Goal: Transaction & Acquisition: Book appointment/travel/reservation

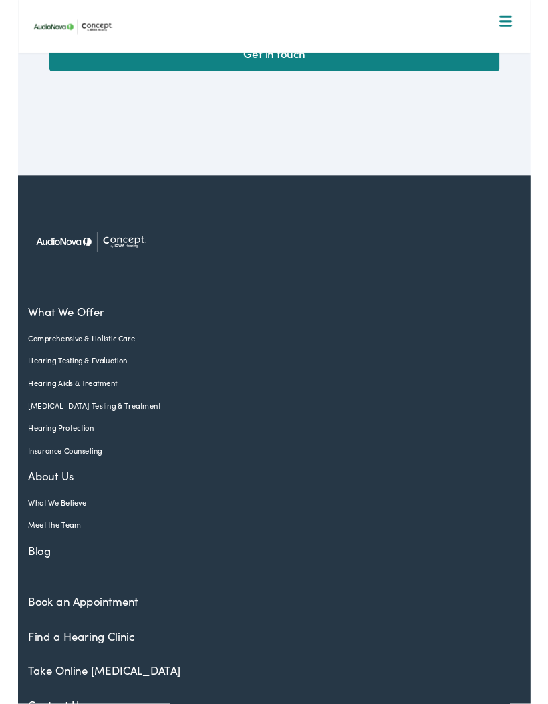
scroll to position [3526, 0]
click at [78, 403] on link "Hearing Aids & Treatment" at bounding box center [264, 409] width 506 height 12
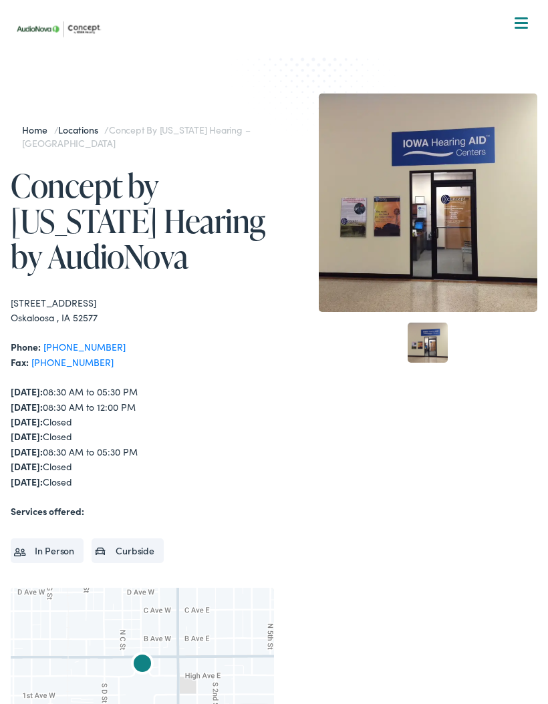
scroll to position [3575, 0]
click at [520, 24] on div at bounding box center [520, 23] width 13 height 13
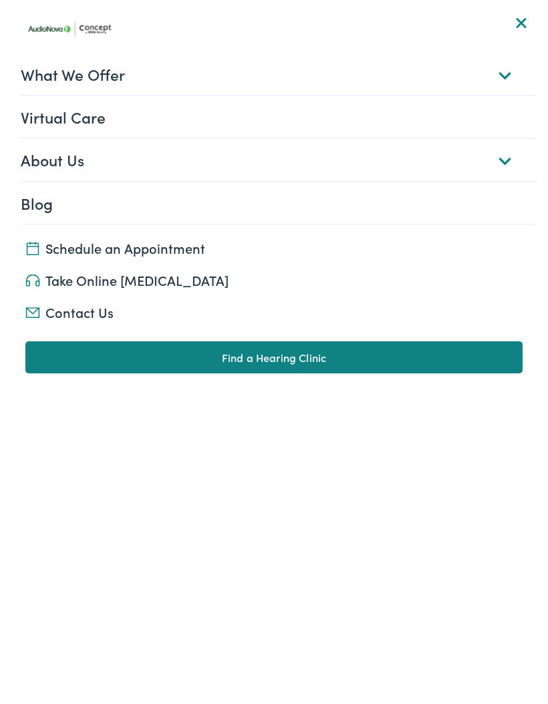
click at [502, 74] on link "What We Offer" at bounding box center [279, 73] width 516 height 41
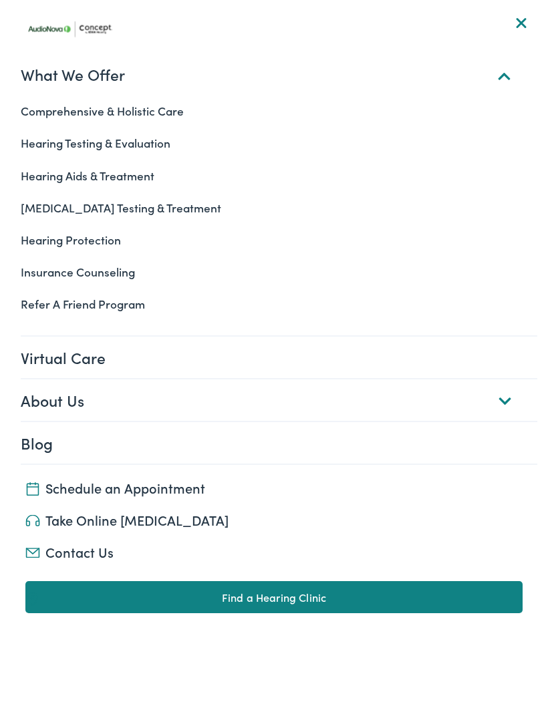
click at [142, 176] on link "Hearing Aids & Treatment" at bounding box center [274, 176] width 526 height 32
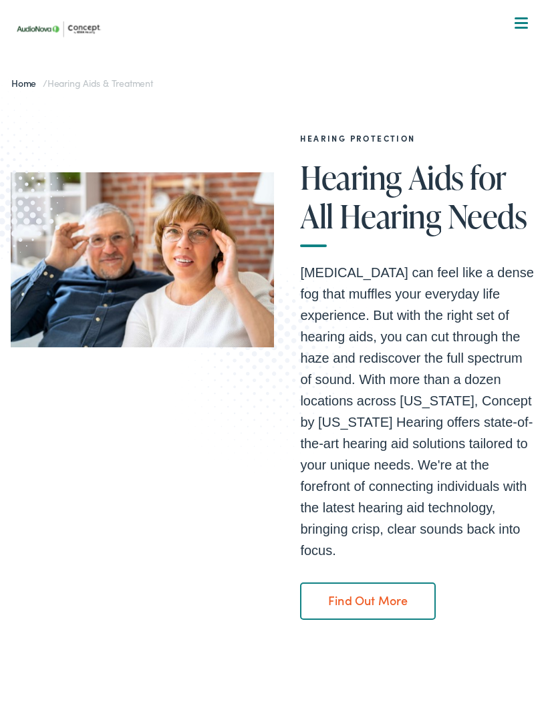
click at [508, 31] on nav "What We Offer Comprehensive & Holistic Care Hearing Testing & Evaluation Hearin…" at bounding box center [274, 116] width 526 height 232
click at [518, 21] on div at bounding box center [520, 23] width 13 height 13
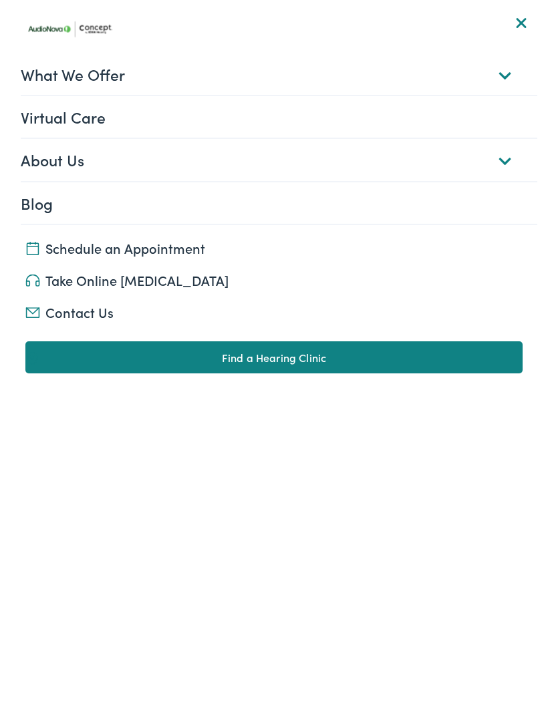
click at [501, 69] on link "What We Offer" at bounding box center [279, 73] width 516 height 41
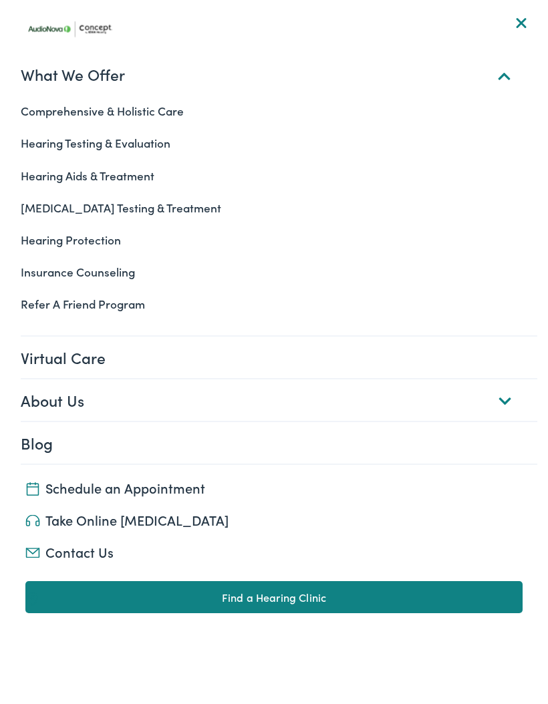
click at [146, 153] on link "Hearing Testing & Evaluation" at bounding box center [274, 143] width 526 height 32
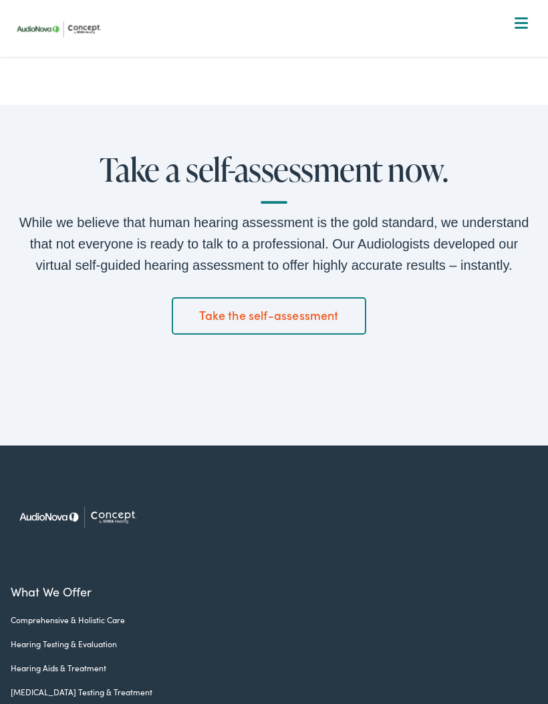
scroll to position [1877, 0]
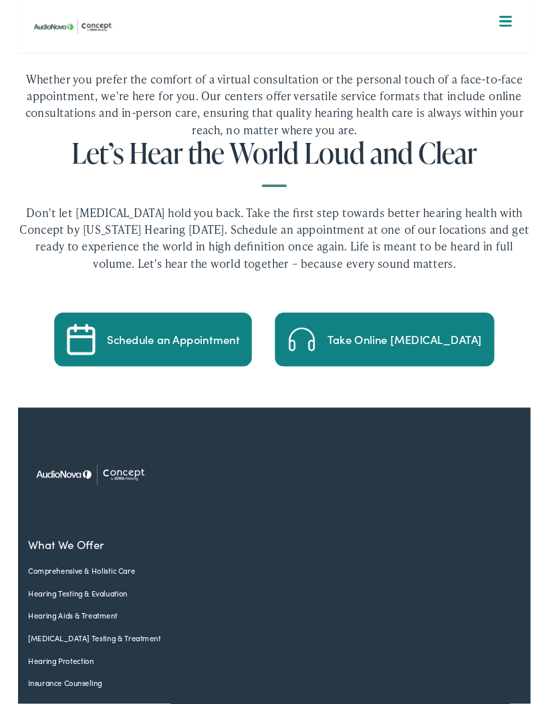
scroll to position [3524, 0]
click at [158, 357] on div "Schedule an Appointment" at bounding box center [166, 363] width 142 height 12
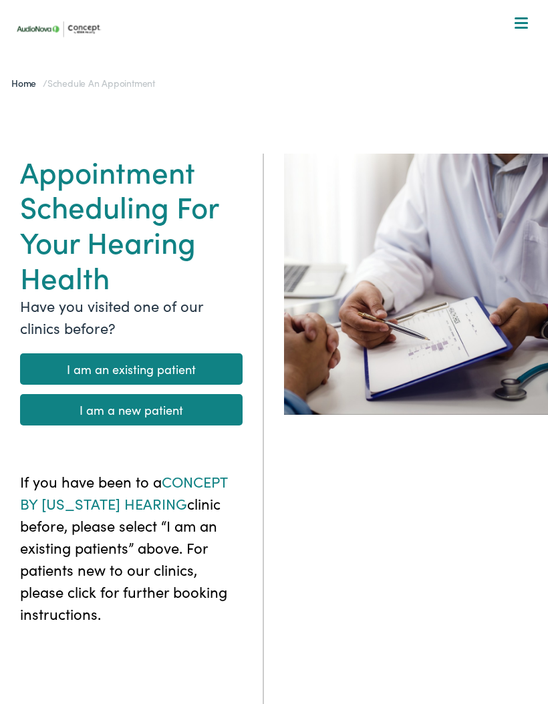
click at [192, 409] on link "I am a new patient" at bounding box center [131, 409] width 222 height 31
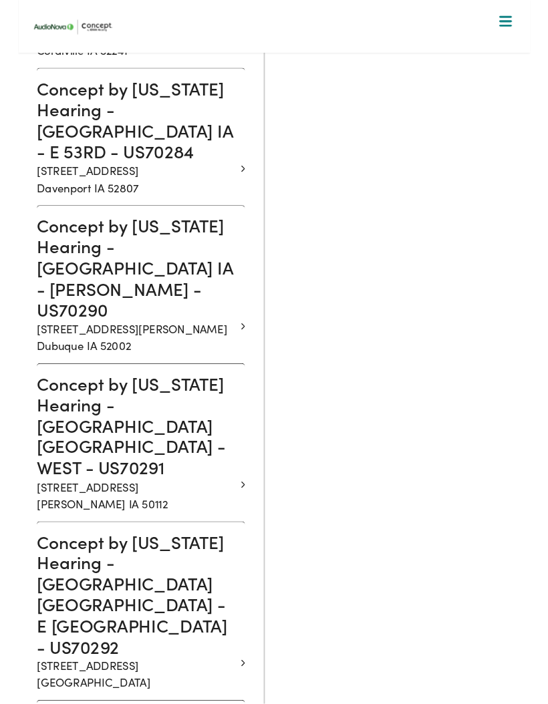
scroll to position [1089, 0]
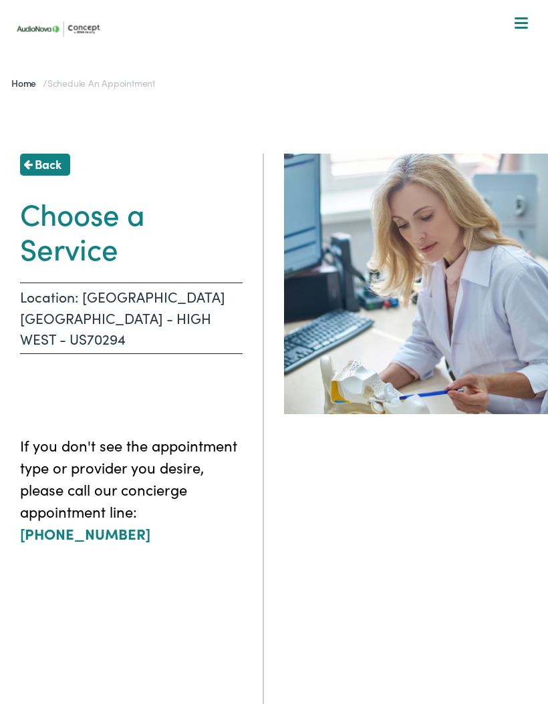
click at [188, 296] on p "Location: [GEOGRAPHIC_DATA] [GEOGRAPHIC_DATA] - HIGH WEST - US70294" at bounding box center [131, 318] width 222 height 71
click at [39, 159] on span "Back" at bounding box center [48, 164] width 27 height 18
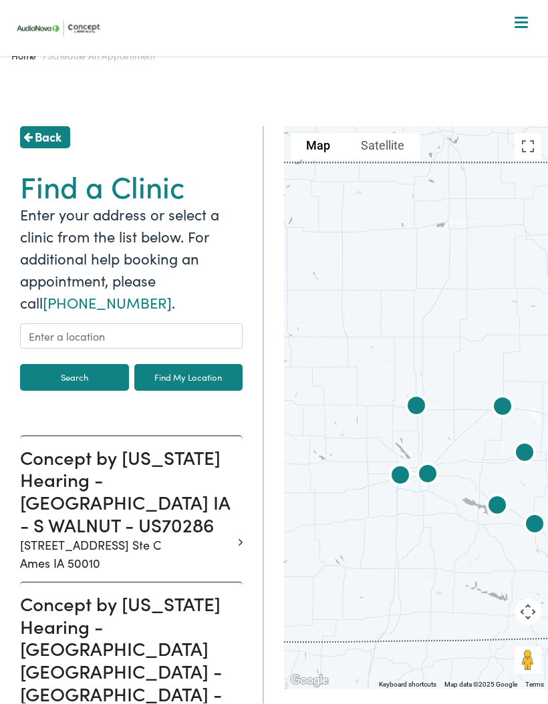
scroll to position [27, 0]
